Goal: Find specific page/section: Find specific page/section

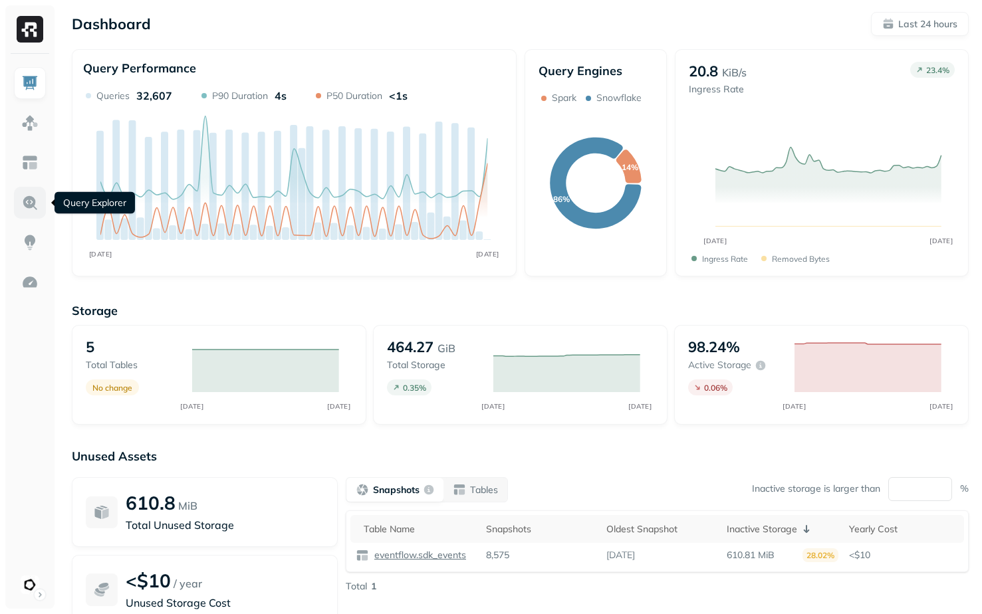
click at [31, 207] on img at bounding box center [29, 202] width 17 height 17
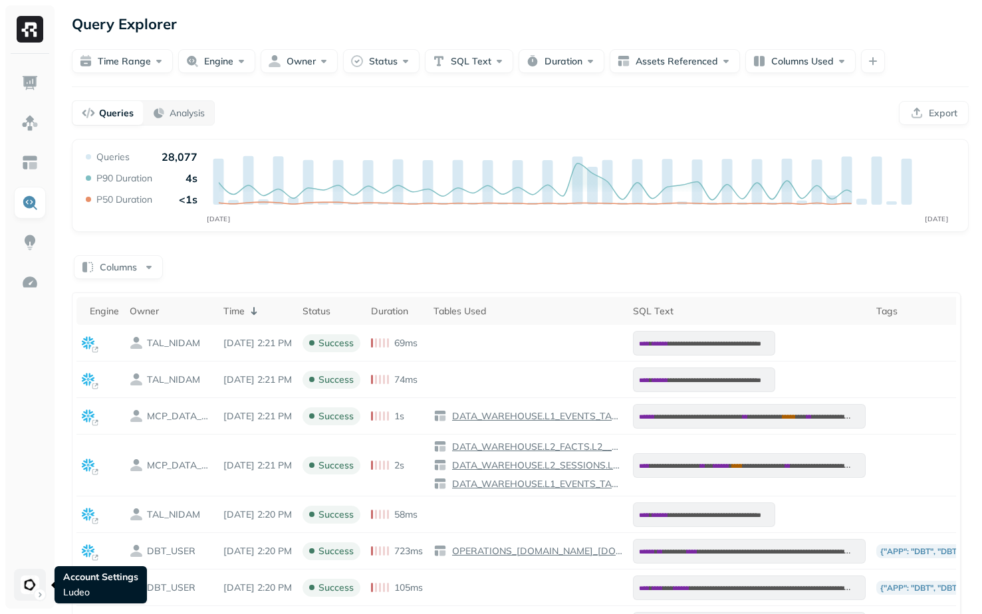
click at [33, 588] on html "**********" at bounding box center [491, 504] width 982 height 1008
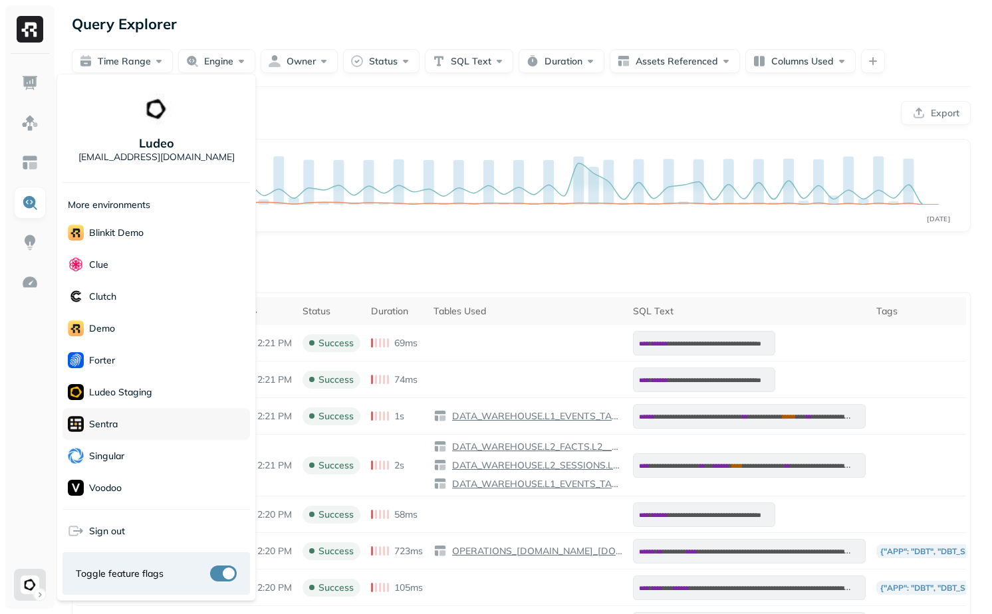
click at [148, 417] on div "Sentra" at bounding box center [155, 424] width 187 height 32
